Goal: Find specific page/section: Find specific page/section

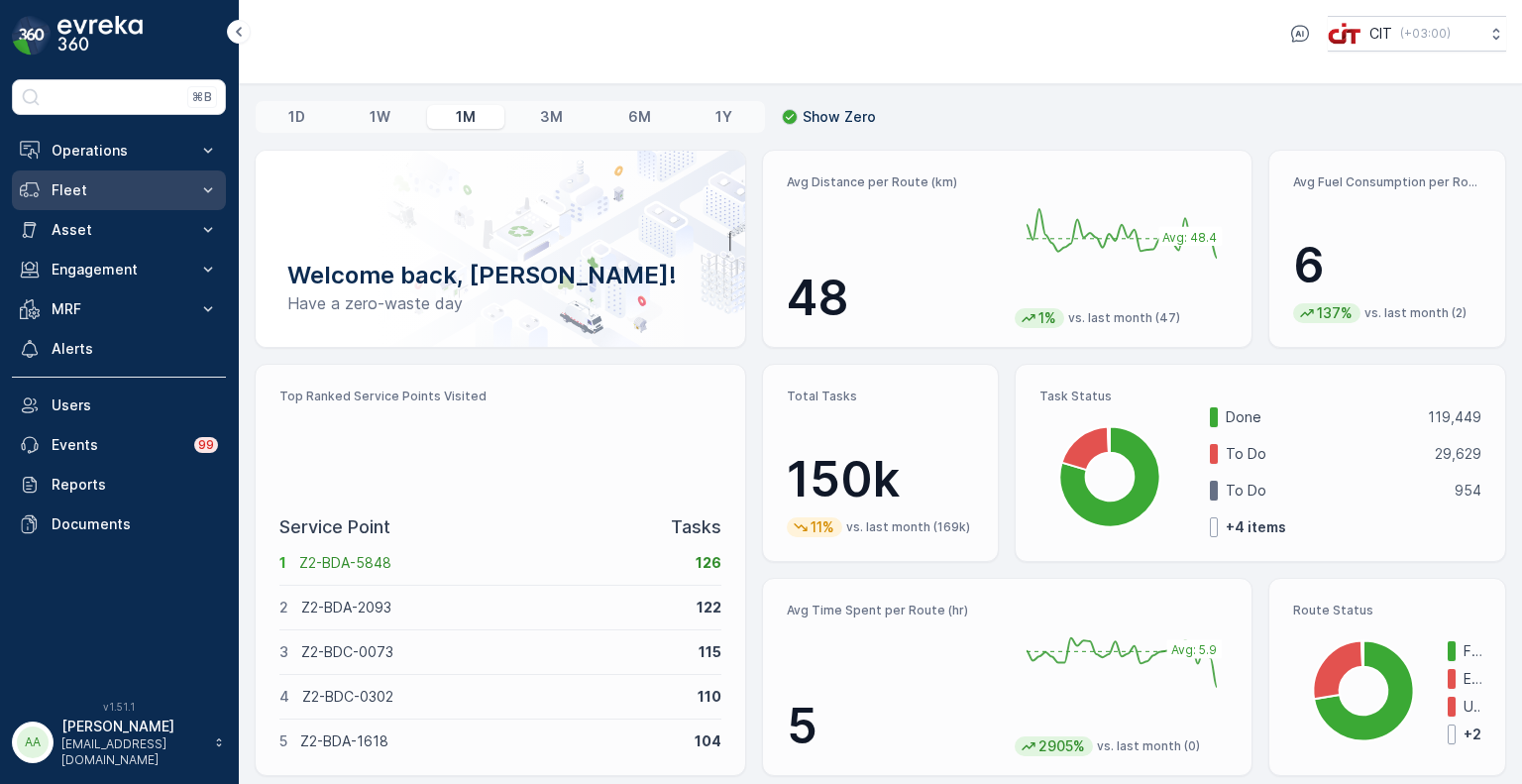
click at [103, 177] on button "Fleet" at bounding box center [119, 190] width 214 height 40
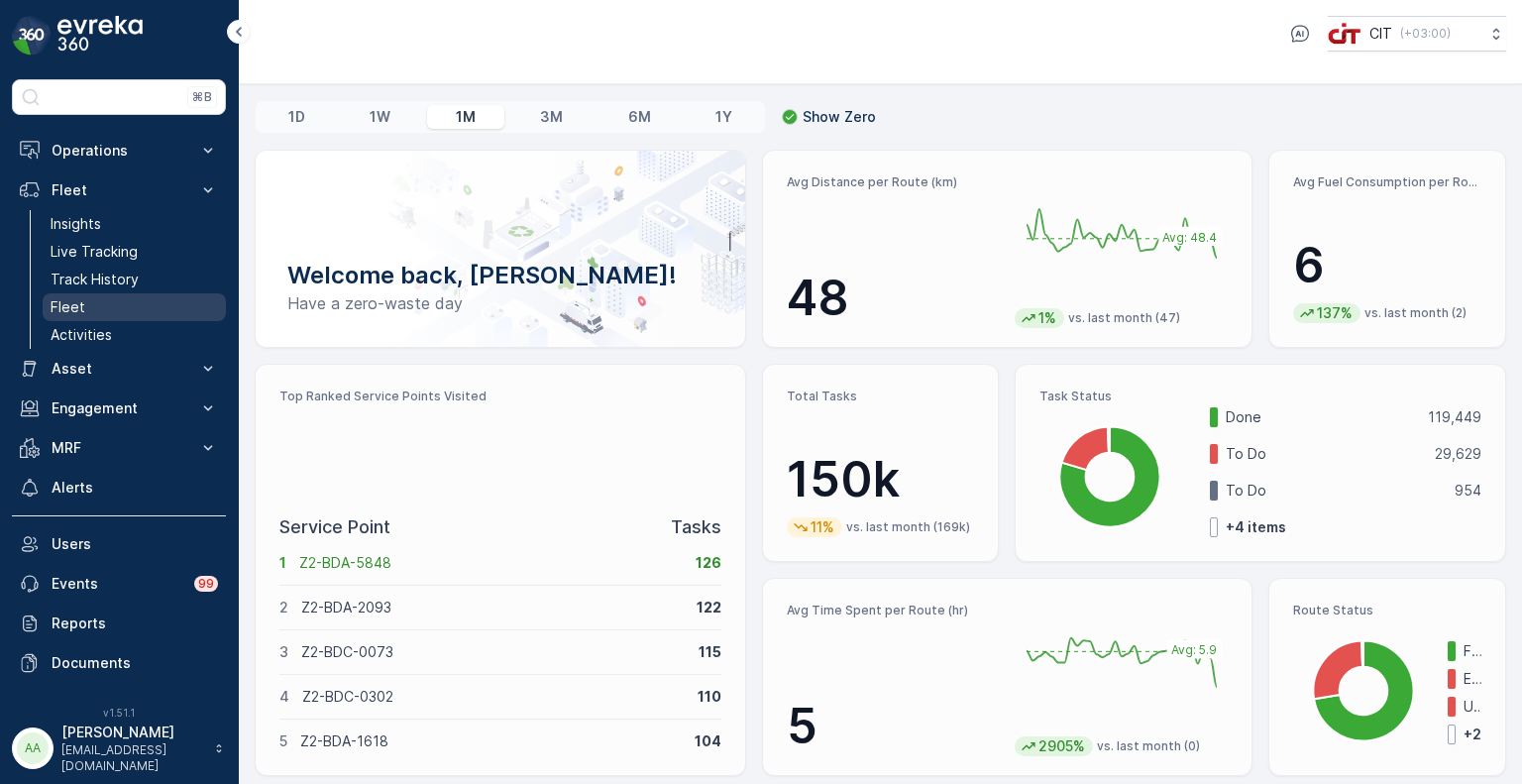
click at [95, 306] on link "Fleet" at bounding box center [134, 307] width 183 height 28
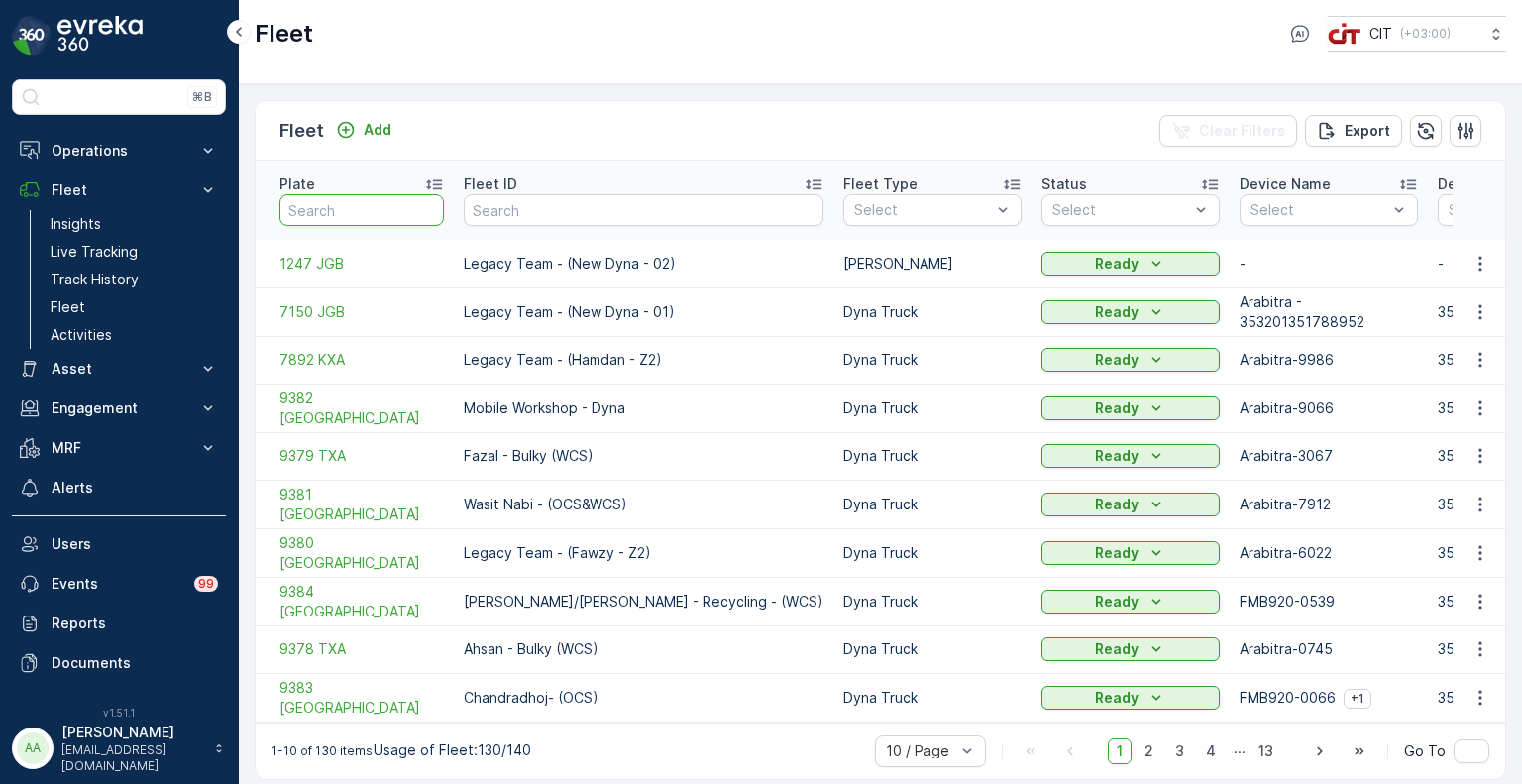
click at [364, 205] on input "text" at bounding box center [361, 210] width 164 height 32
paste input "9379TXA"
type input "9379TXA"
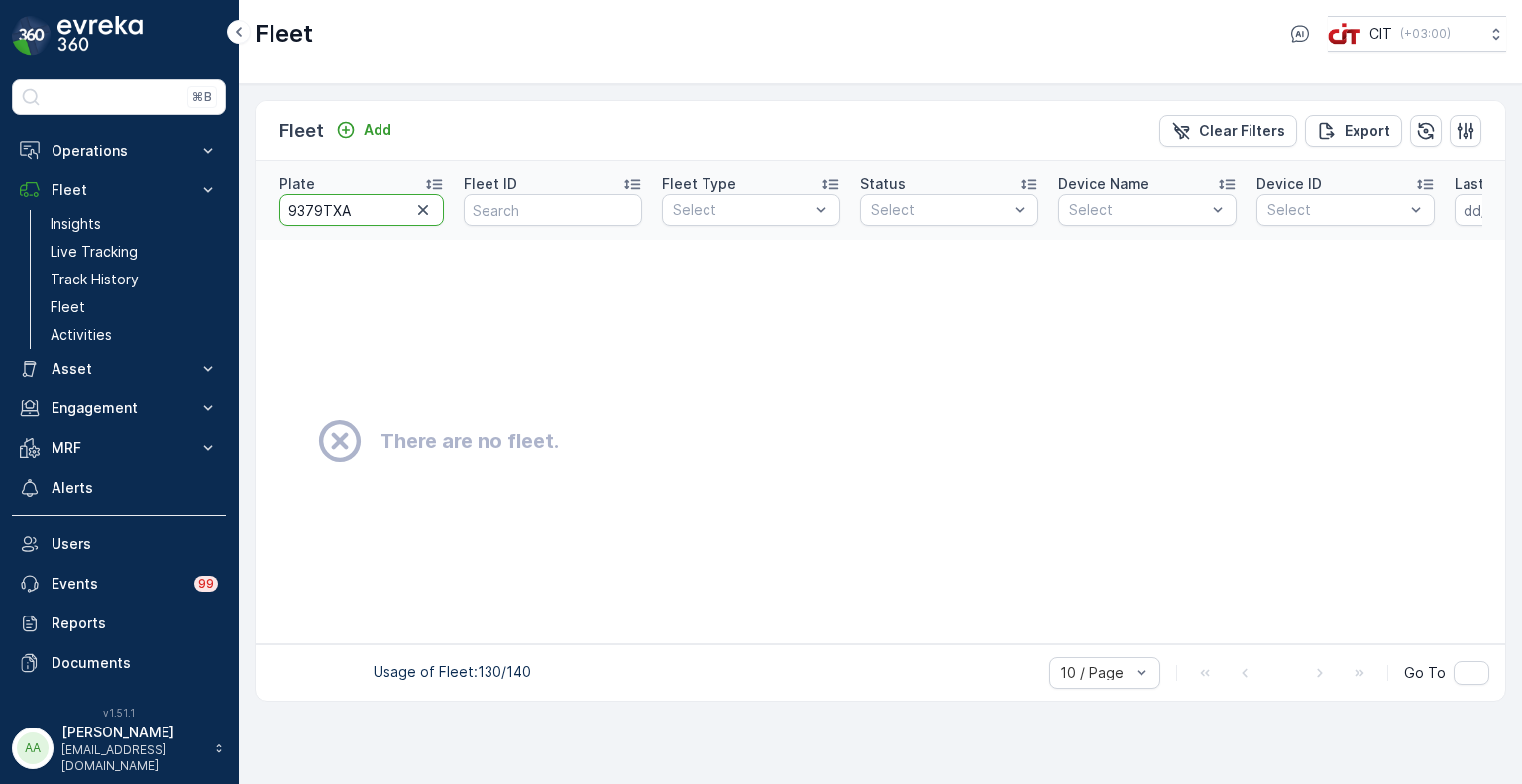
click at [318, 200] on input "9379TXA" at bounding box center [361, 210] width 164 height 32
type input "9379 TXA"
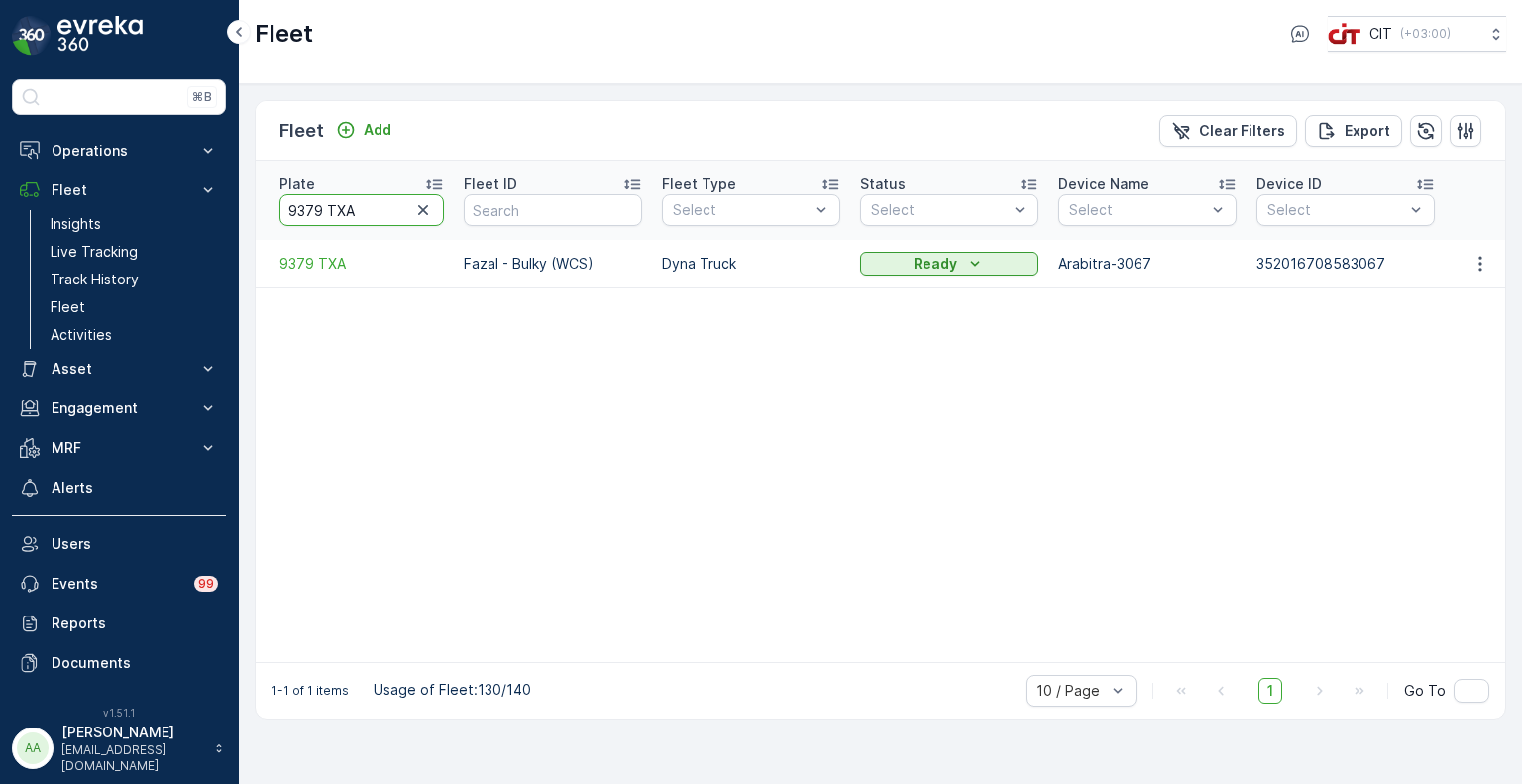
click at [303, 194] on input "9379 TXA" at bounding box center [361, 210] width 164 height 32
paste input "82TXA"
type input "938 TXA"
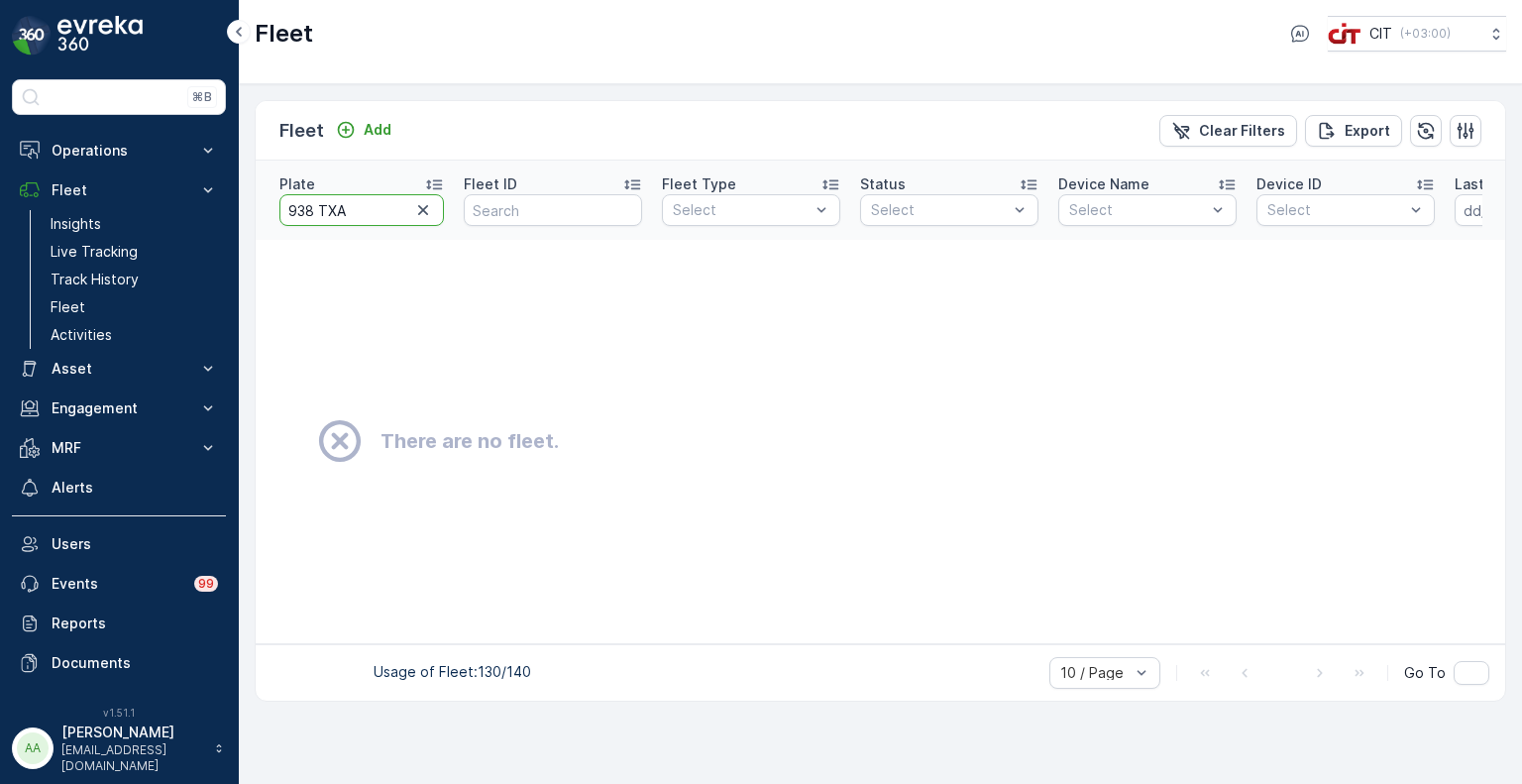
click at [314, 199] on input "938 TXA" at bounding box center [361, 210] width 164 height 32
type input "9382 [GEOGRAPHIC_DATA]"
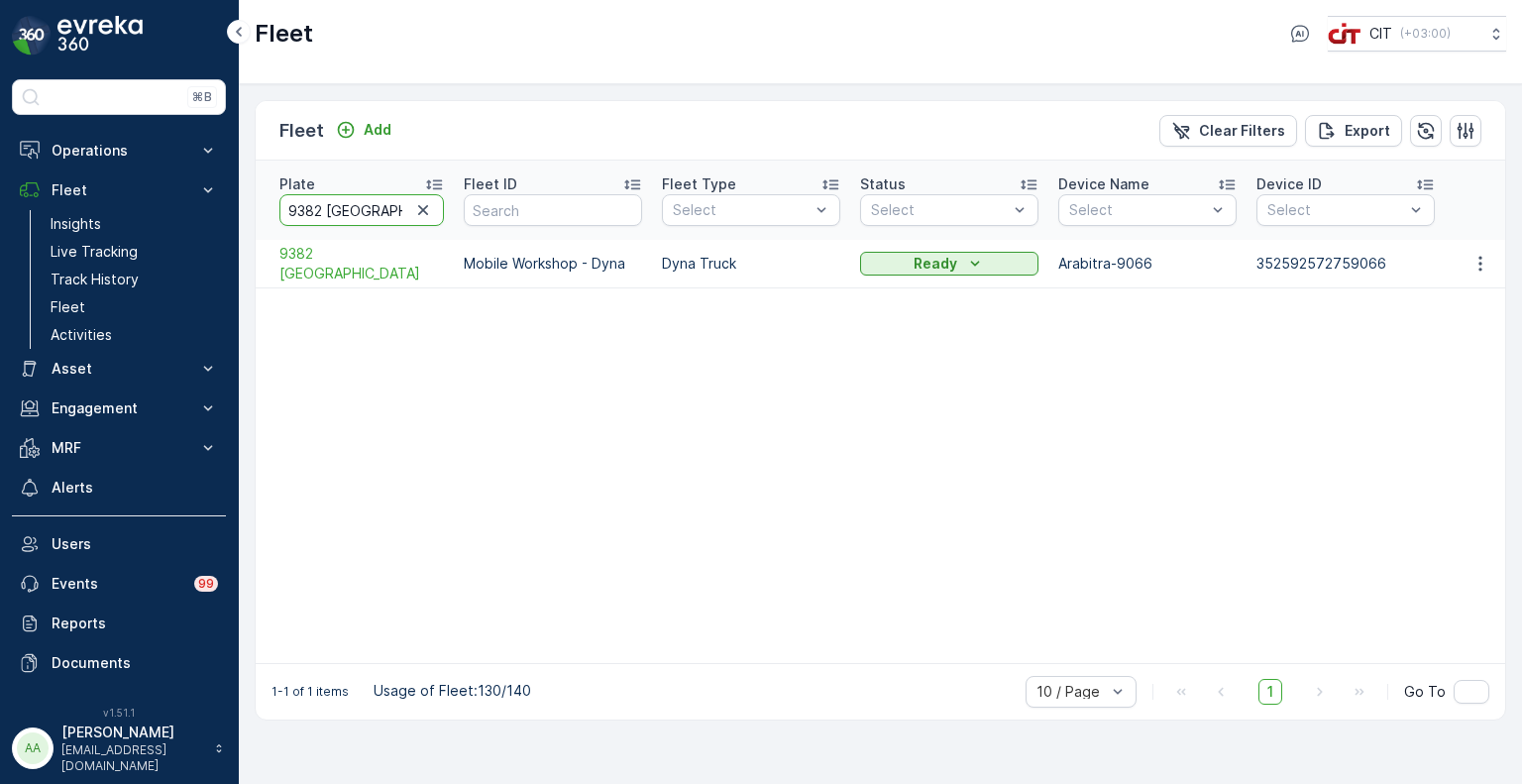
click at [298, 199] on input "9382 [GEOGRAPHIC_DATA]" at bounding box center [361, 210] width 164 height 32
type input "9380 [GEOGRAPHIC_DATA]"
click at [322, 194] on input "9380 [GEOGRAPHIC_DATA]" at bounding box center [361, 210] width 164 height 32
type input "9378 TXA"
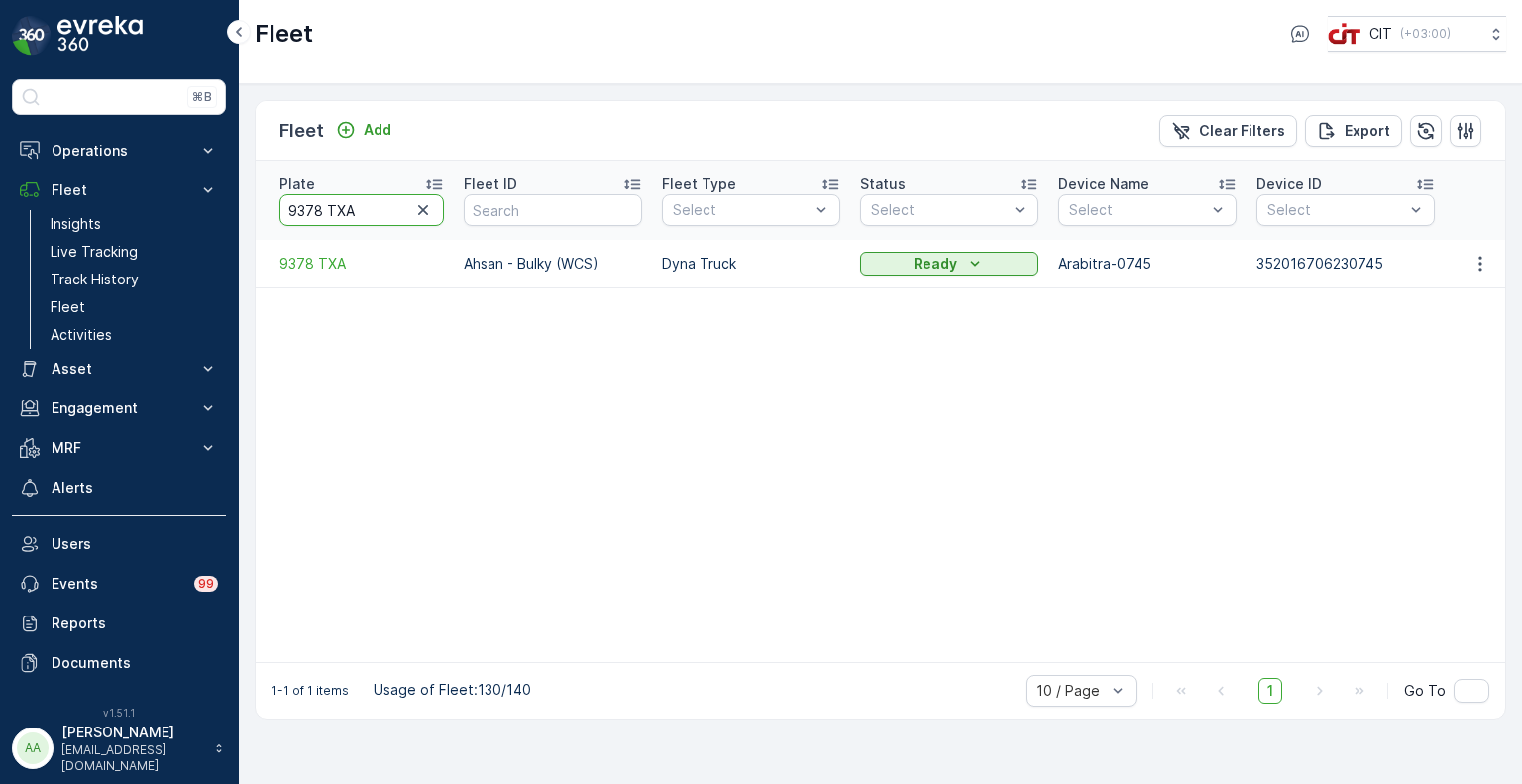
click at [318, 194] on input "9378 TXA" at bounding box center [361, 210] width 164 height 32
type input "9379 TXA"
click at [324, 198] on input "9379 TXA" at bounding box center [361, 210] width 164 height 32
type input "9381 [GEOGRAPHIC_DATA]"
click at [317, 204] on input "9381 [GEOGRAPHIC_DATA]" at bounding box center [361, 210] width 164 height 32
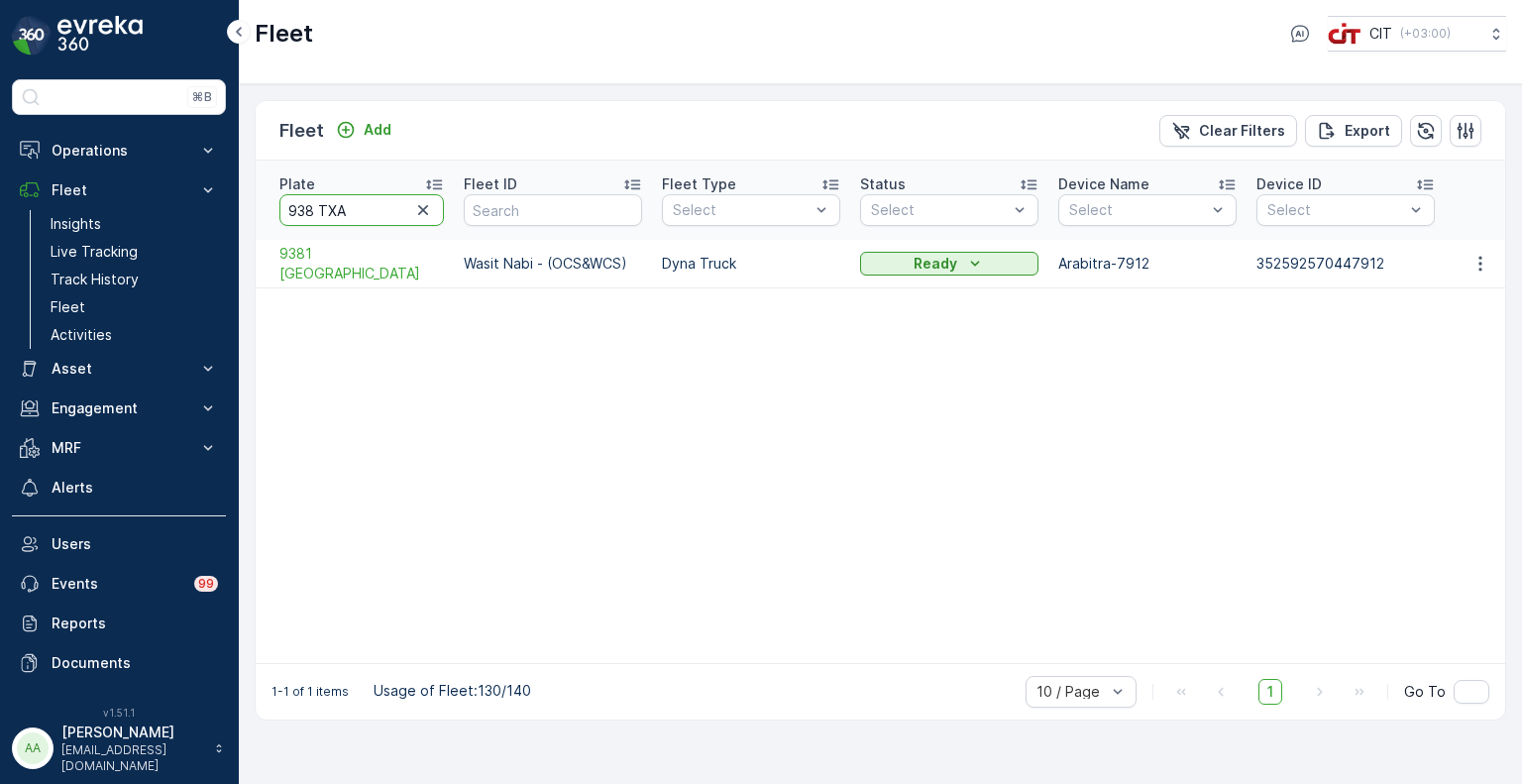
type input "9383 [GEOGRAPHIC_DATA]"
drag, startPoint x: 366, startPoint y: 197, endPoint x: 250, endPoint y: 197, distance: 115.9
click at [250, 197] on div "Fleet Add Clear Filters Export Plate 9383 TXA Fleet ID Fleet Type Select Status…" at bounding box center [880, 434] width 1283 height 700
paste input "text"
click at [325, 202] on input "9383TXA" at bounding box center [361, 210] width 164 height 32
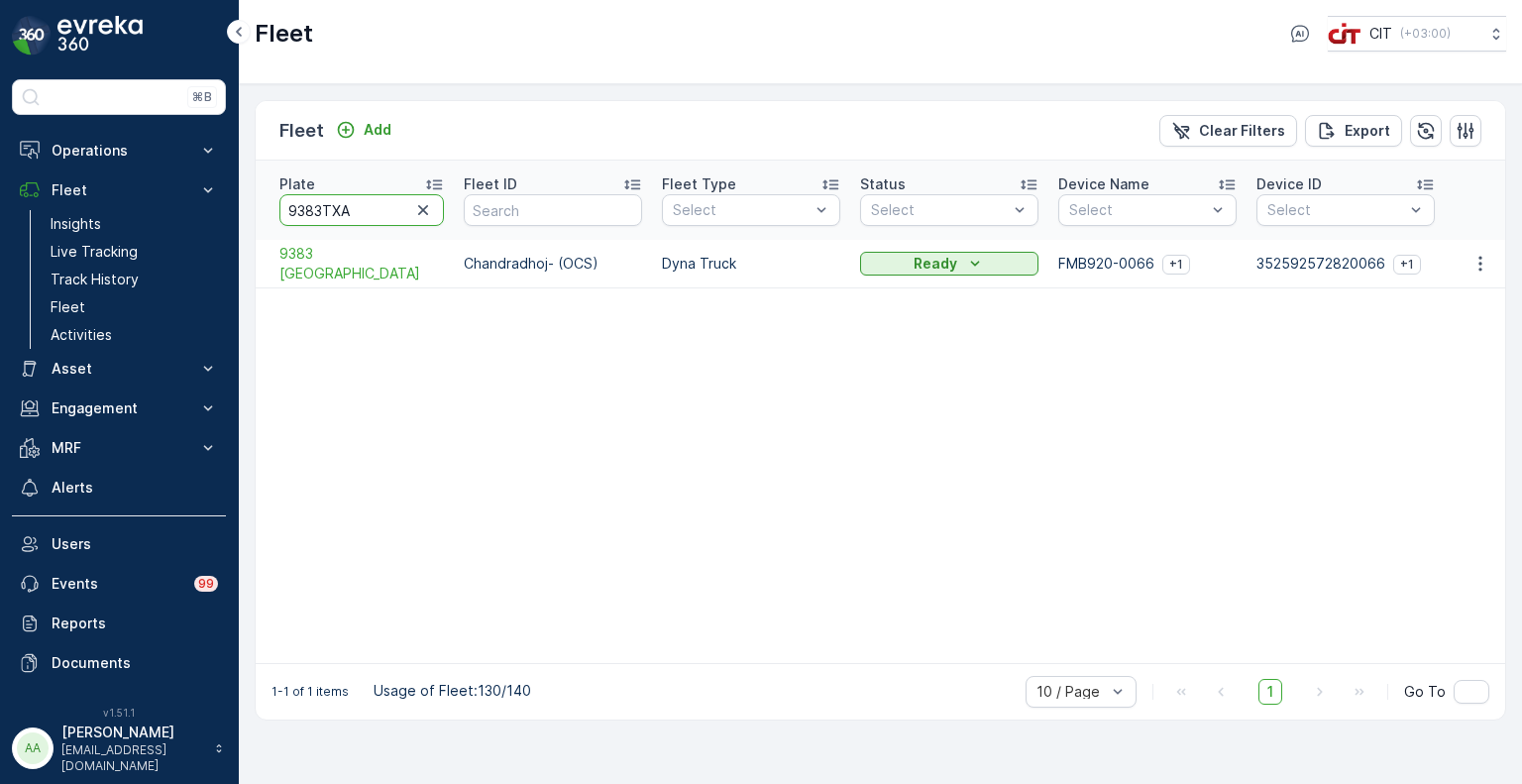
type input "9383 [GEOGRAPHIC_DATA]"
click at [78, 156] on p "Operations" at bounding box center [119, 151] width 135 height 20
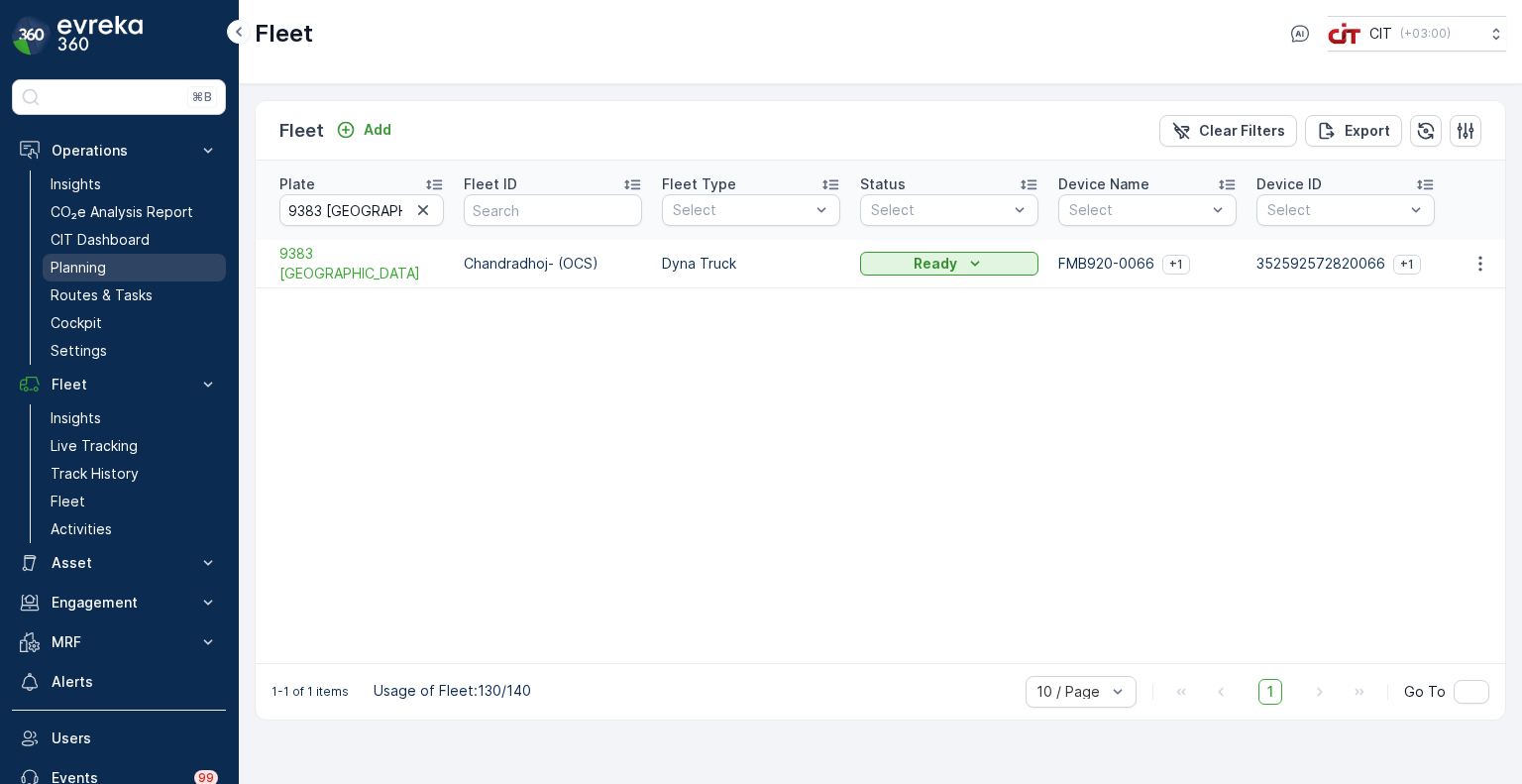
click at [99, 261] on p "Planning" at bounding box center [78, 268] width 55 height 20
